Goal: Information Seeking & Learning: Learn about a topic

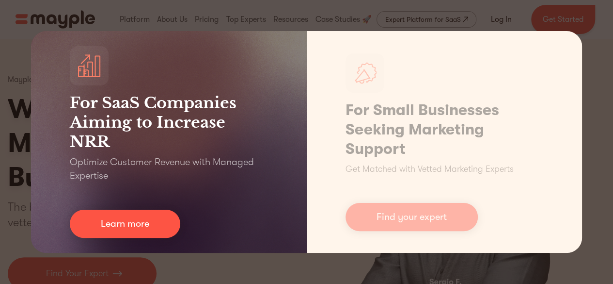
click at [205, 184] on div "For SaaS Companies Aiming to Increase NRR Optimize Customer Revenue with Manage…" at bounding box center [169, 142] width 276 height 222
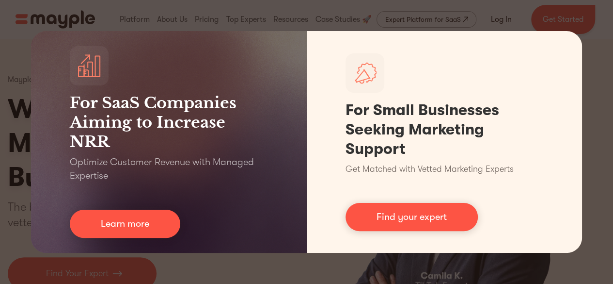
click at [588, 18] on div "For SaaS Companies Aiming to Increase NRR Optimize Customer Revenue with Manage…" at bounding box center [306, 142] width 613 height 284
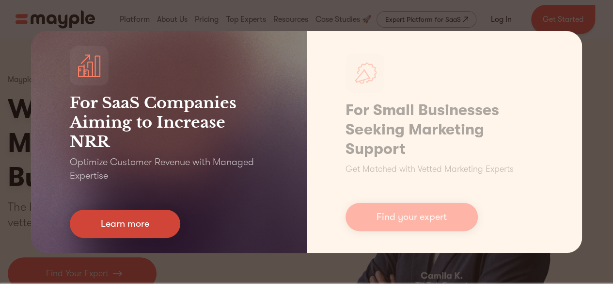
click at [124, 224] on link "Learn more" at bounding box center [125, 223] width 111 height 28
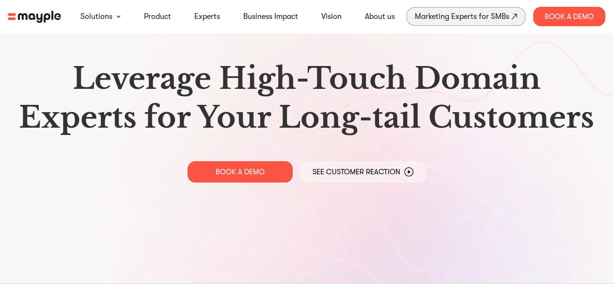
click at [455, 17] on div "Marketing Experts for SMBs" at bounding box center [462, 17] width 95 height 14
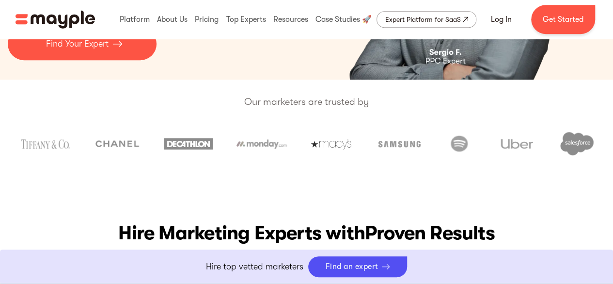
scroll to position [242, 0]
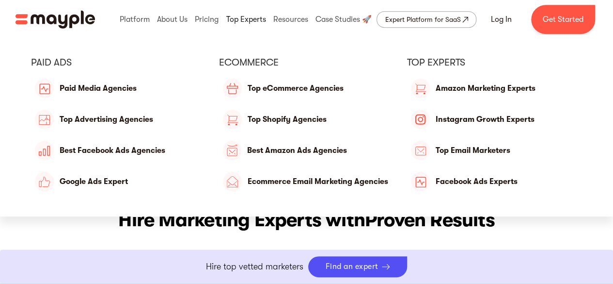
click at [237, 19] on link at bounding box center [246, 19] width 45 height 31
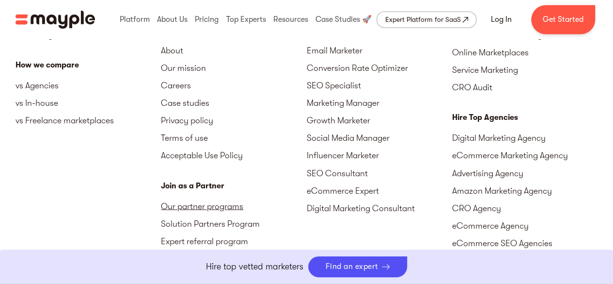
scroll to position [4557, 0]
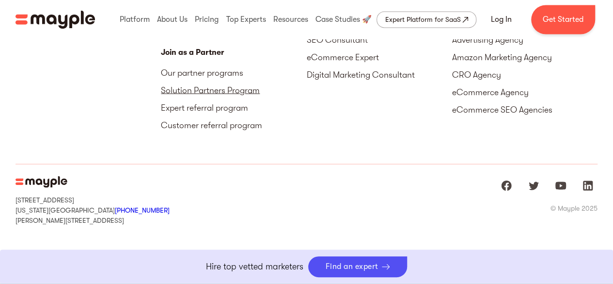
click at [200, 86] on link "Solution Partners Program" at bounding box center [233, 89] width 145 height 17
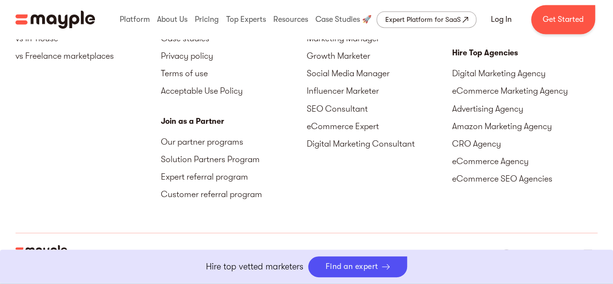
scroll to position [4508, 0]
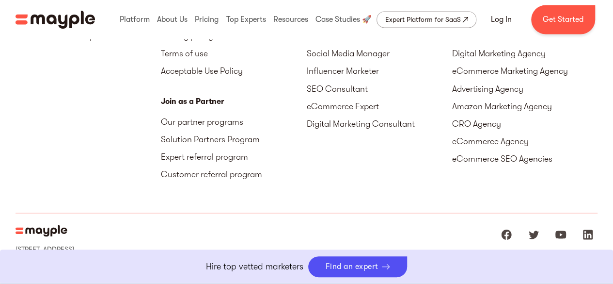
click at [221, 107] on div "Join as a Partner Our partner programs Solution Partners Program Expert referra…" at bounding box center [233, 138] width 145 height 87
click at [205, 136] on link "Solution Partners Program" at bounding box center [233, 138] width 145 height 17
